Goal: Find specific page/section: Find specific page/section

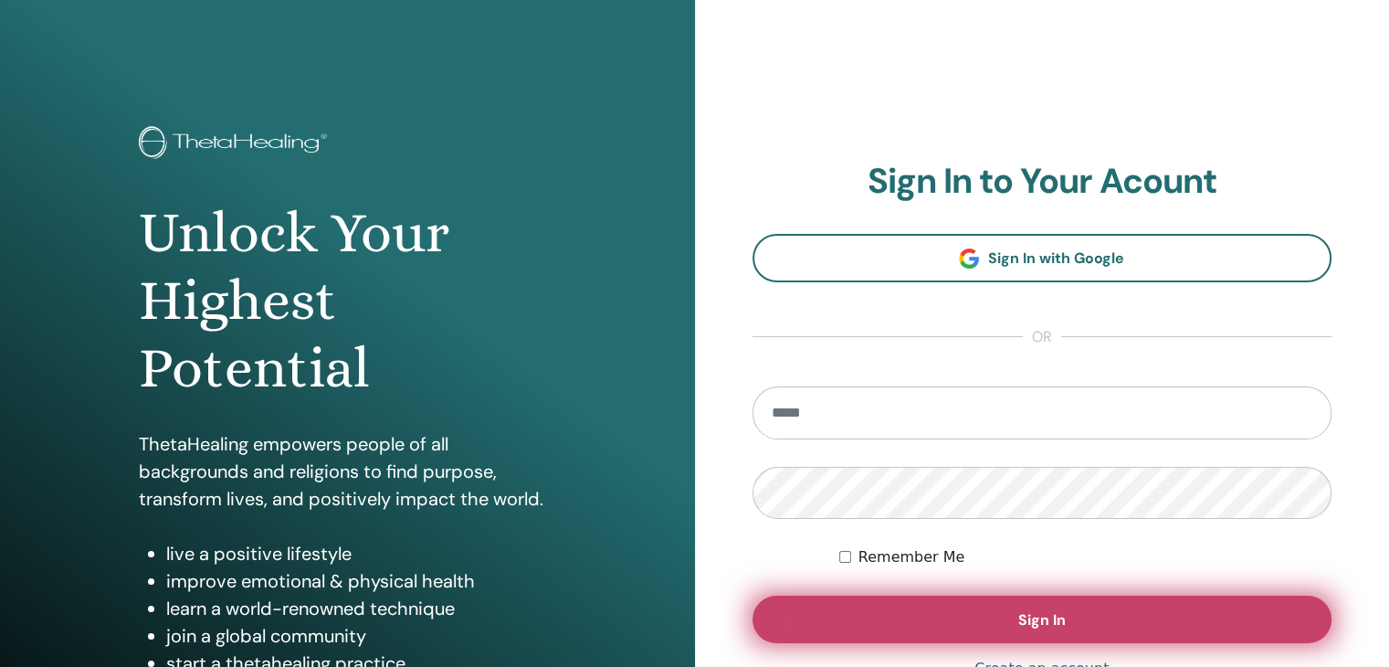
type input "**********"
click at [997, 635] on button "Sign In" at bounding box center [1043, 619] width 580 height 47
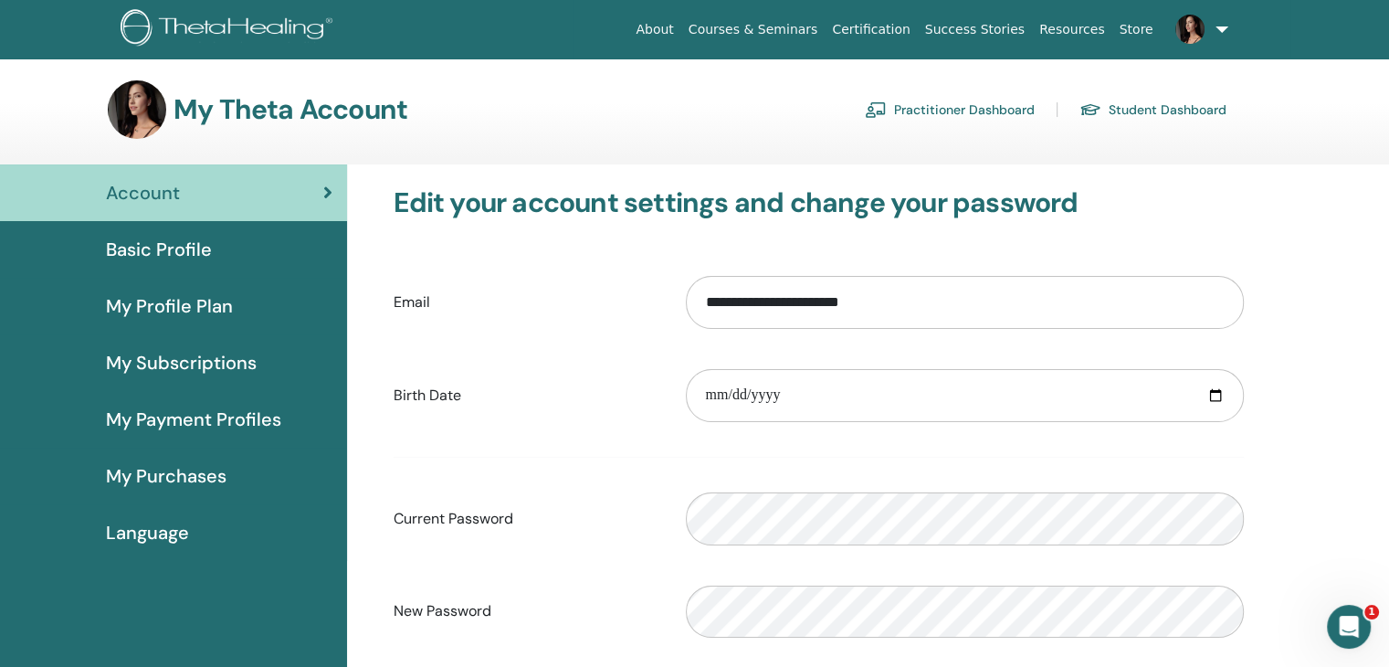
click at [826, 30] on link "Courses & Seminars" at bounding box center [753, 30] width 144 height 34
